Goal: Complete application form

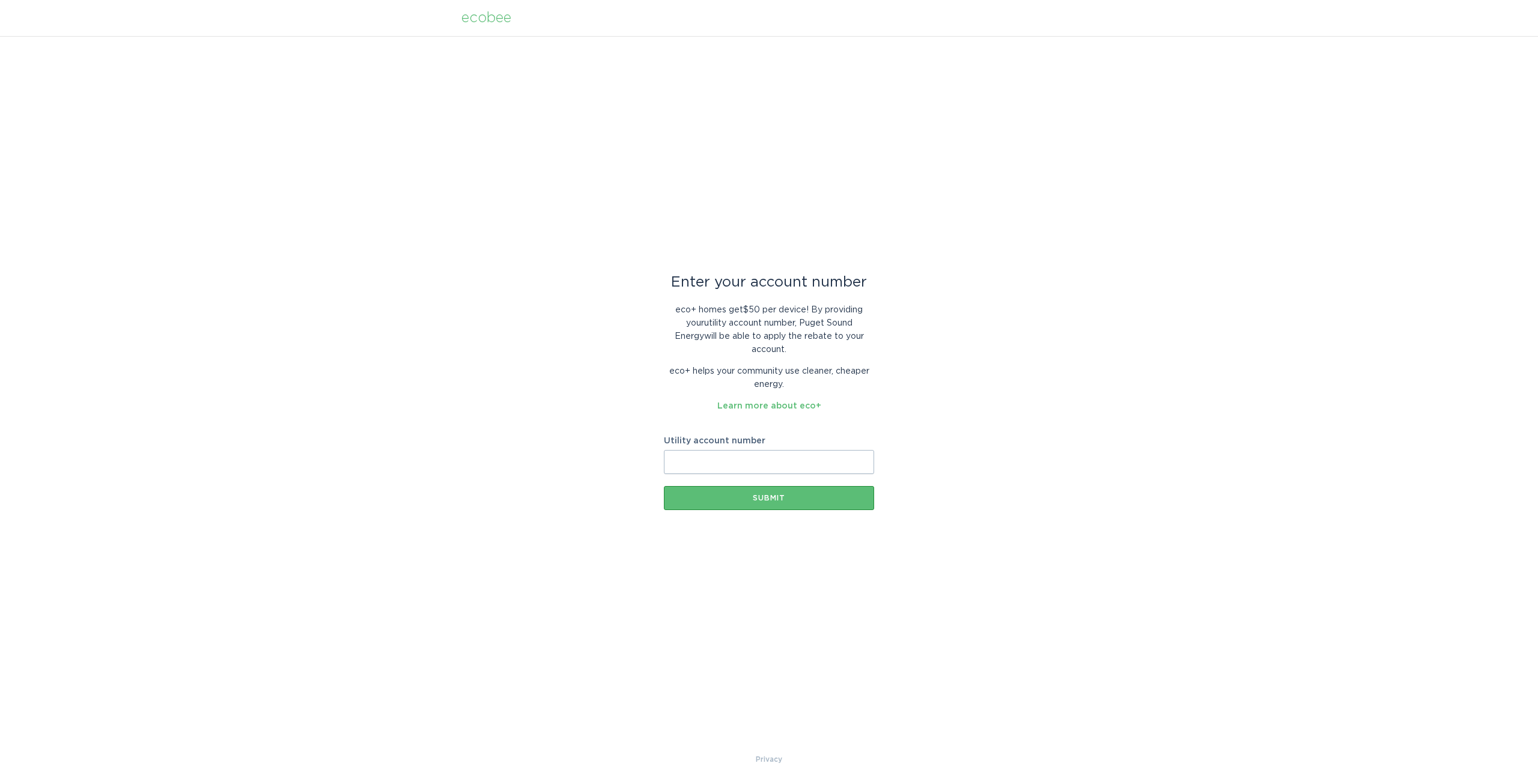
click at [714, 456] on input "Utility account number" at bounding box center [769, 462] width 210 height 24
paste input "220033610878"
type input "220033610878"
click at [735, 486] on button "Submit" at bounding box center [769, 498] width 210 height 24
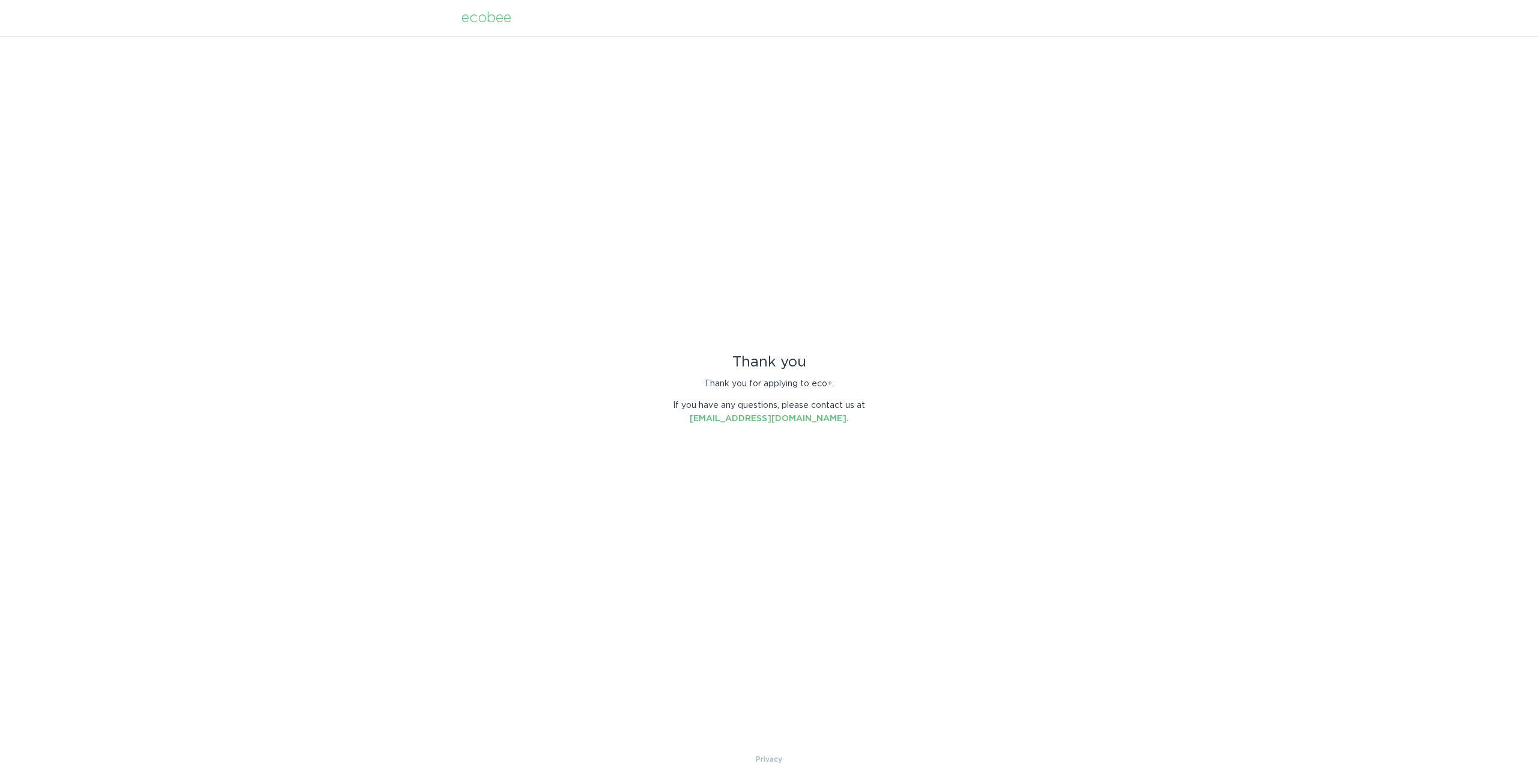
click at [476, 19] on div "ecobee" at bounding box center [486, 18] width 50 height 13
click at [478, 20] on div "ecobee" at bounding box center [486, 18] width 50 height 13
